Goal: Task Accomplishment & Management: Manage account settings

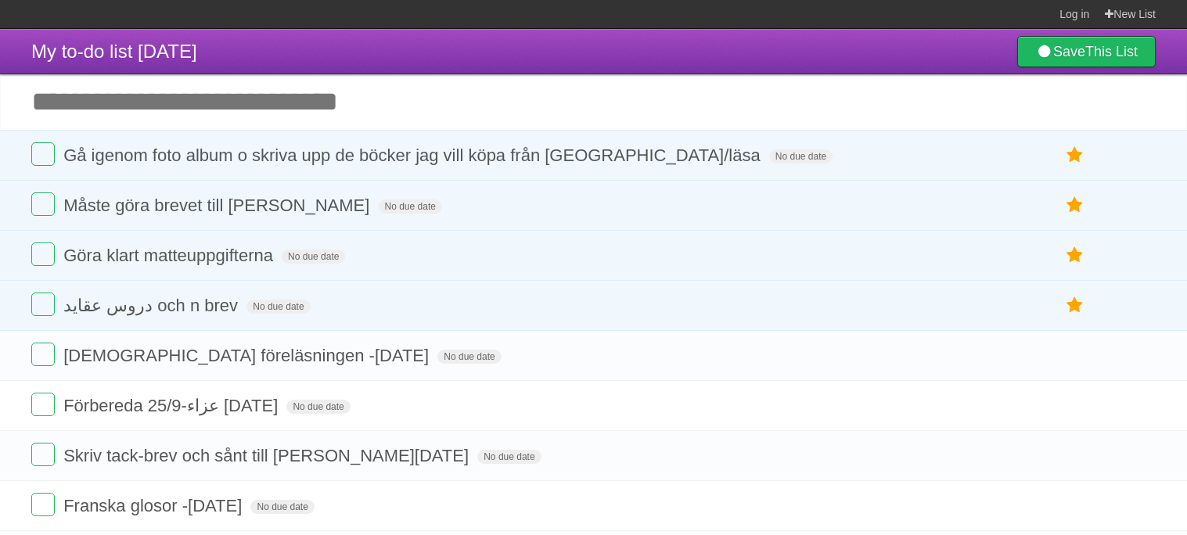
scroll to position [4, 0]
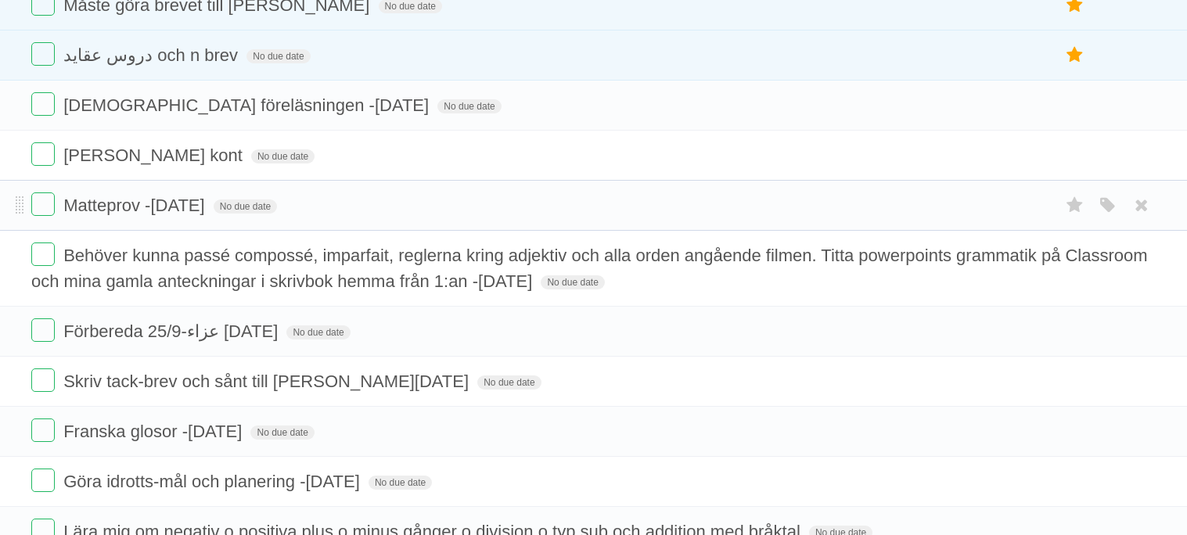
scroll to position [205, 0]
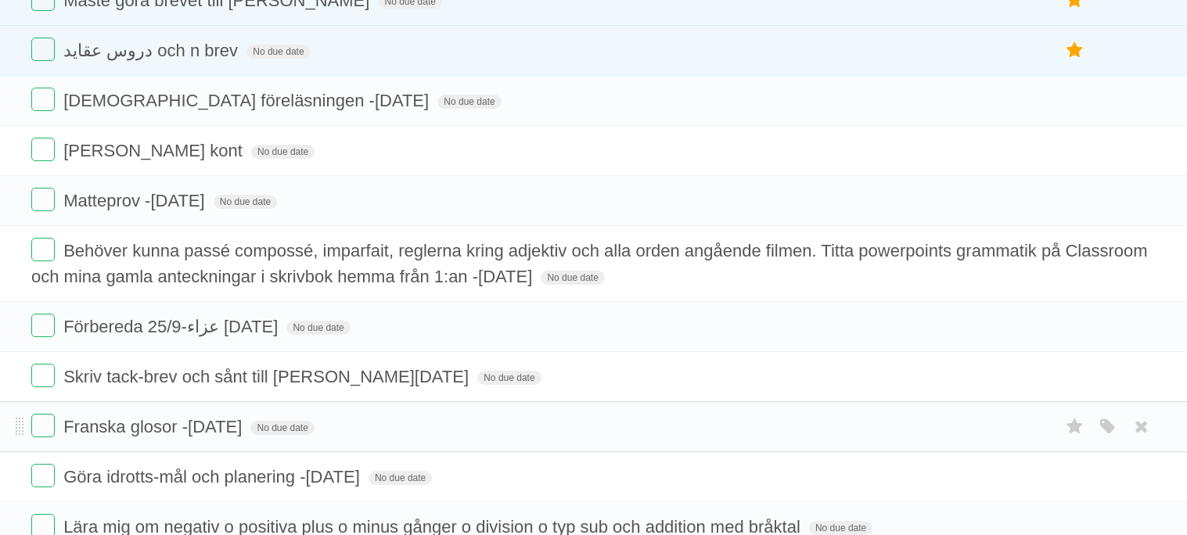
click at [246, 437] on span "Franska glosor -[DATE]" at bounding box center [154, 427] width 182 height 20
click at [263, 437] on input "**********" at bounding box center [180, 428] width 234 height 20
type input "**********"
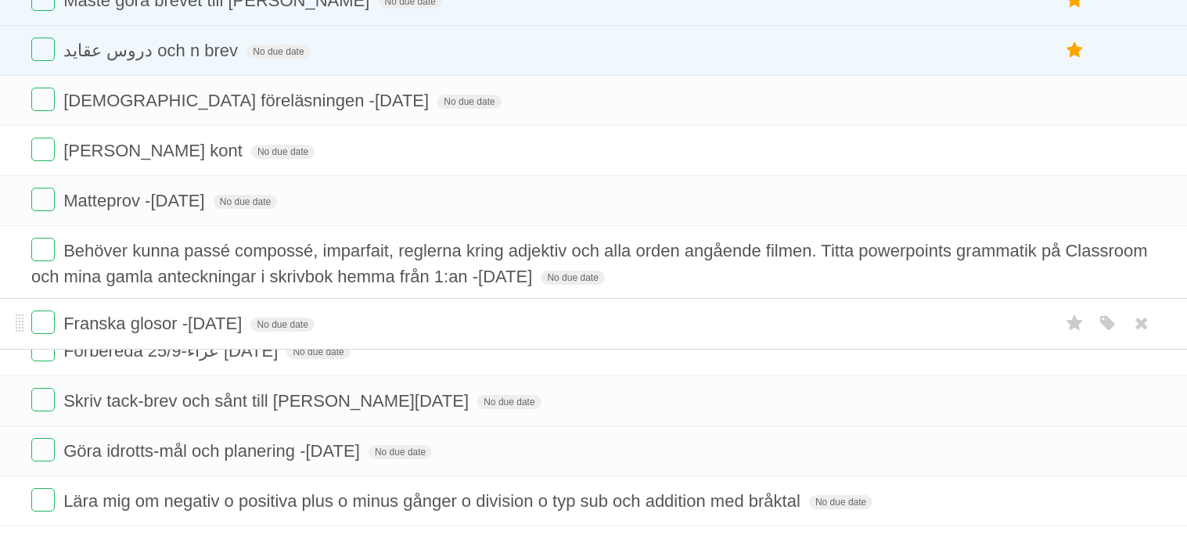
drag, startPoint x: 21, startPoint y: 438, endPoint x: 0, endPoint y: 321, distance: 119.3
click at [0, 321] on li "Franska glosor -Tisdag 30/9 No due date White Red Blue Green Purple Orange" at bounding box center [593, 324] width 1187 height 52
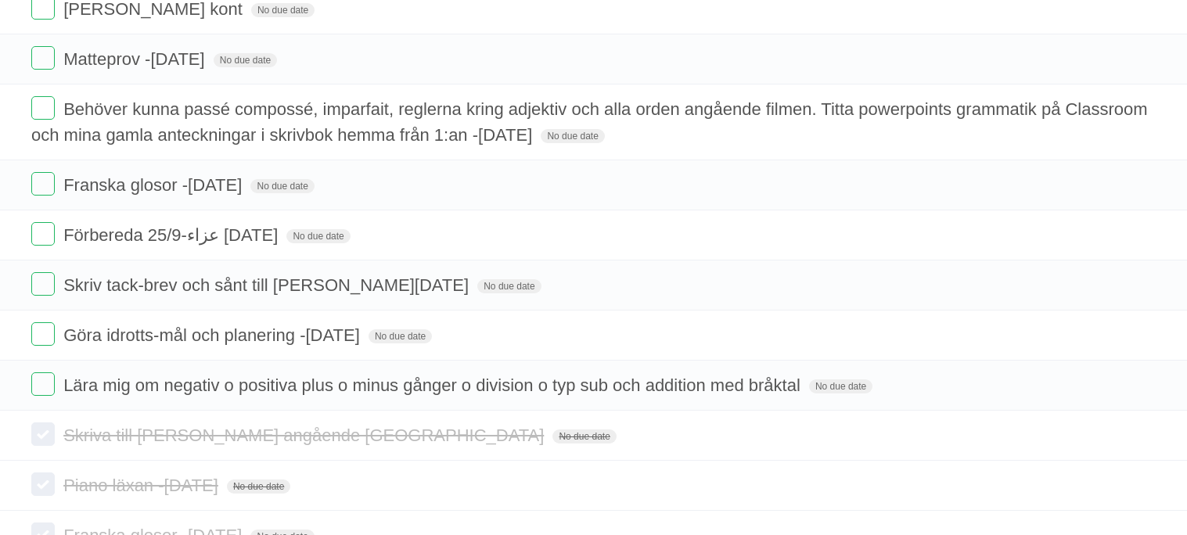
scroll to position [352, 0]
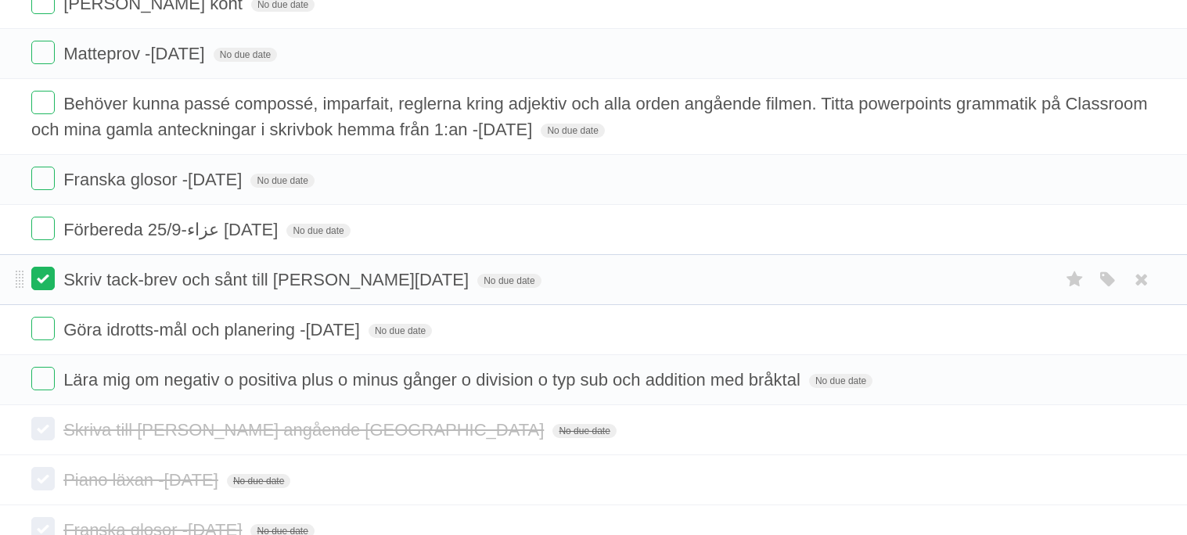
click at [46, 285] on label at bounding box center [42, 278] width 23 height 23
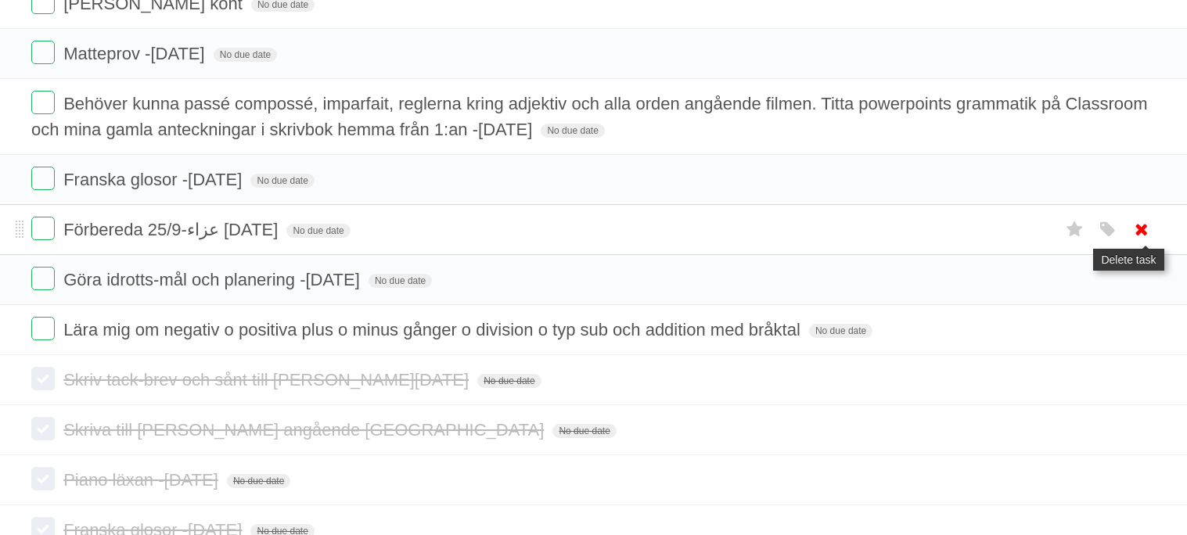
click at [1136, 233] on icon at bounding box center [1142, 230] width 22 height 26
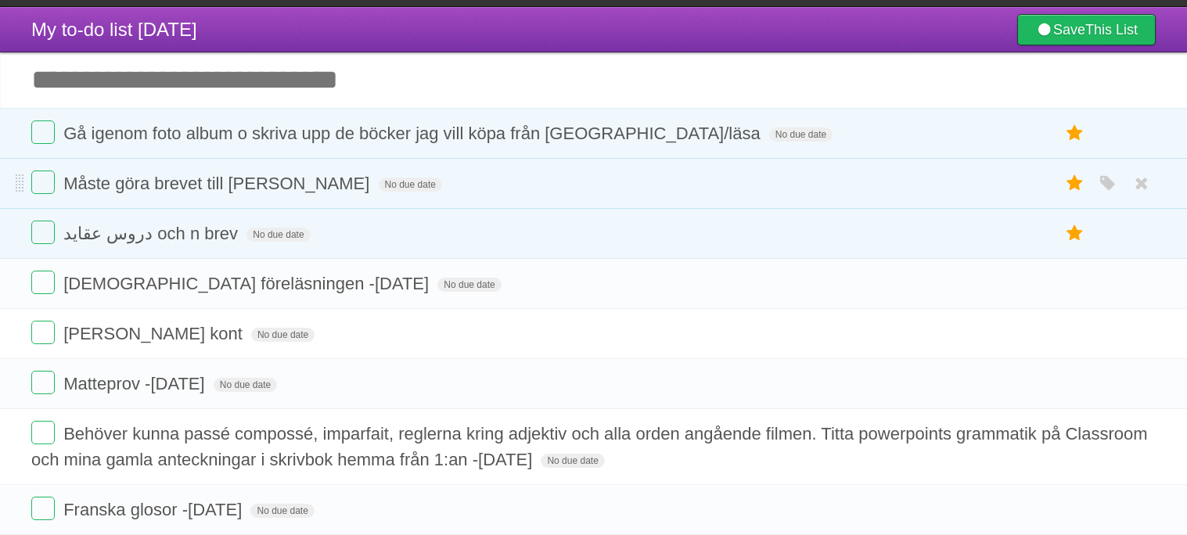
scroll to position [0, 0]
